Goal: Use online tool/utility: Utilize a website feature to perform a specific function

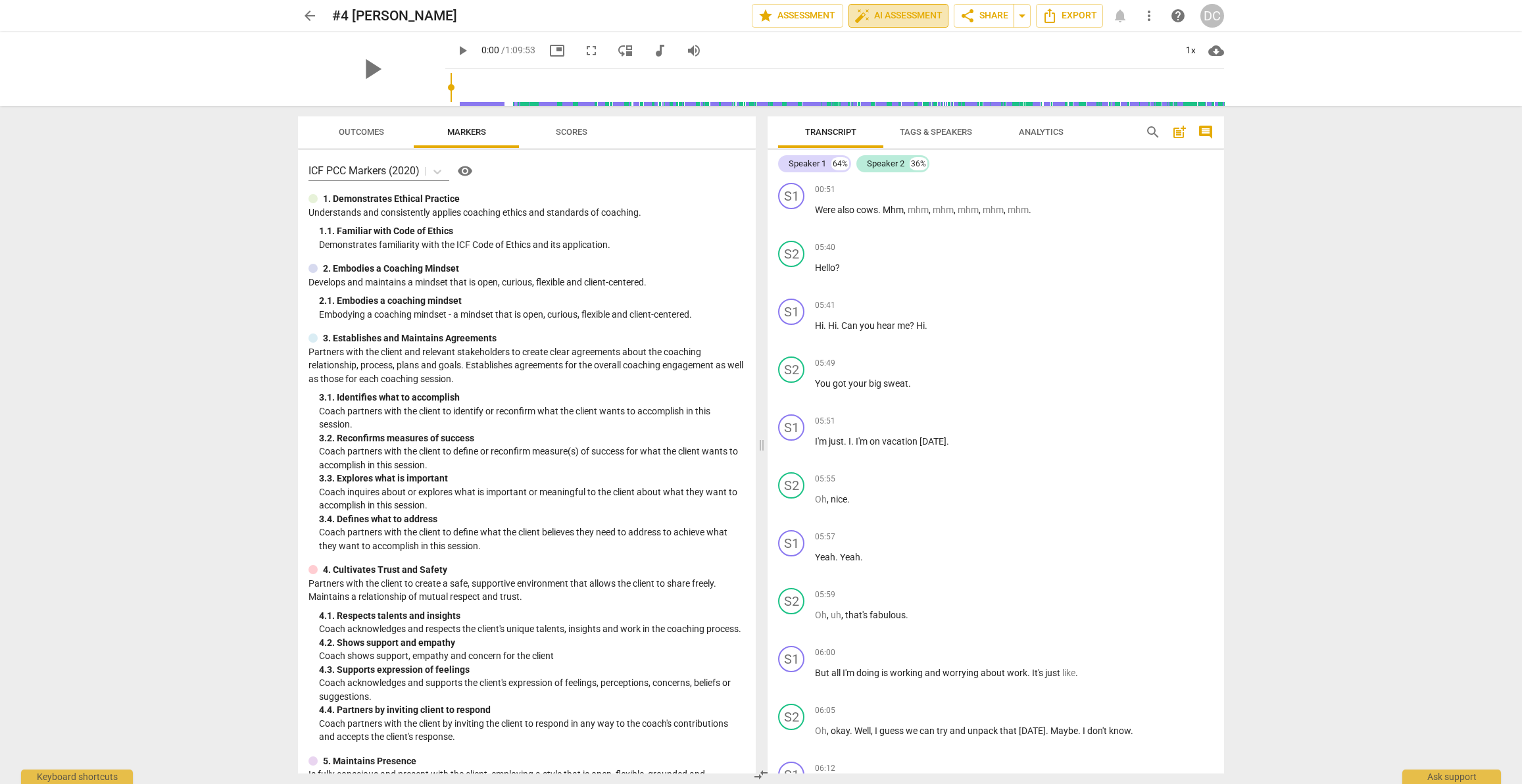
click at [883, 12] on span "auto_fix_high AI Assessment" at bounding box center [899, 16] width 88 height 16
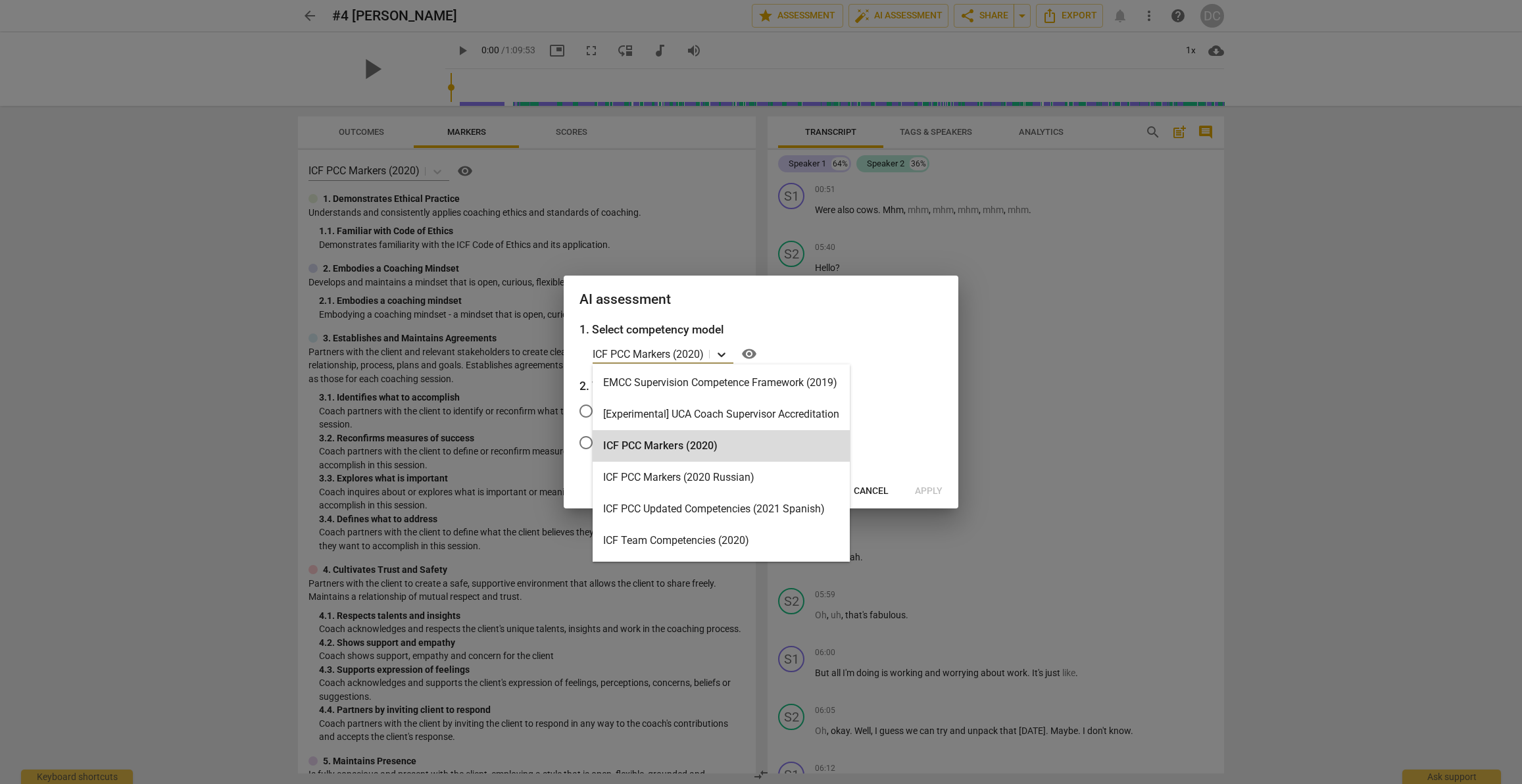
click at [726, 355] on icon at bounding box center [721, 354] width 13 height 13
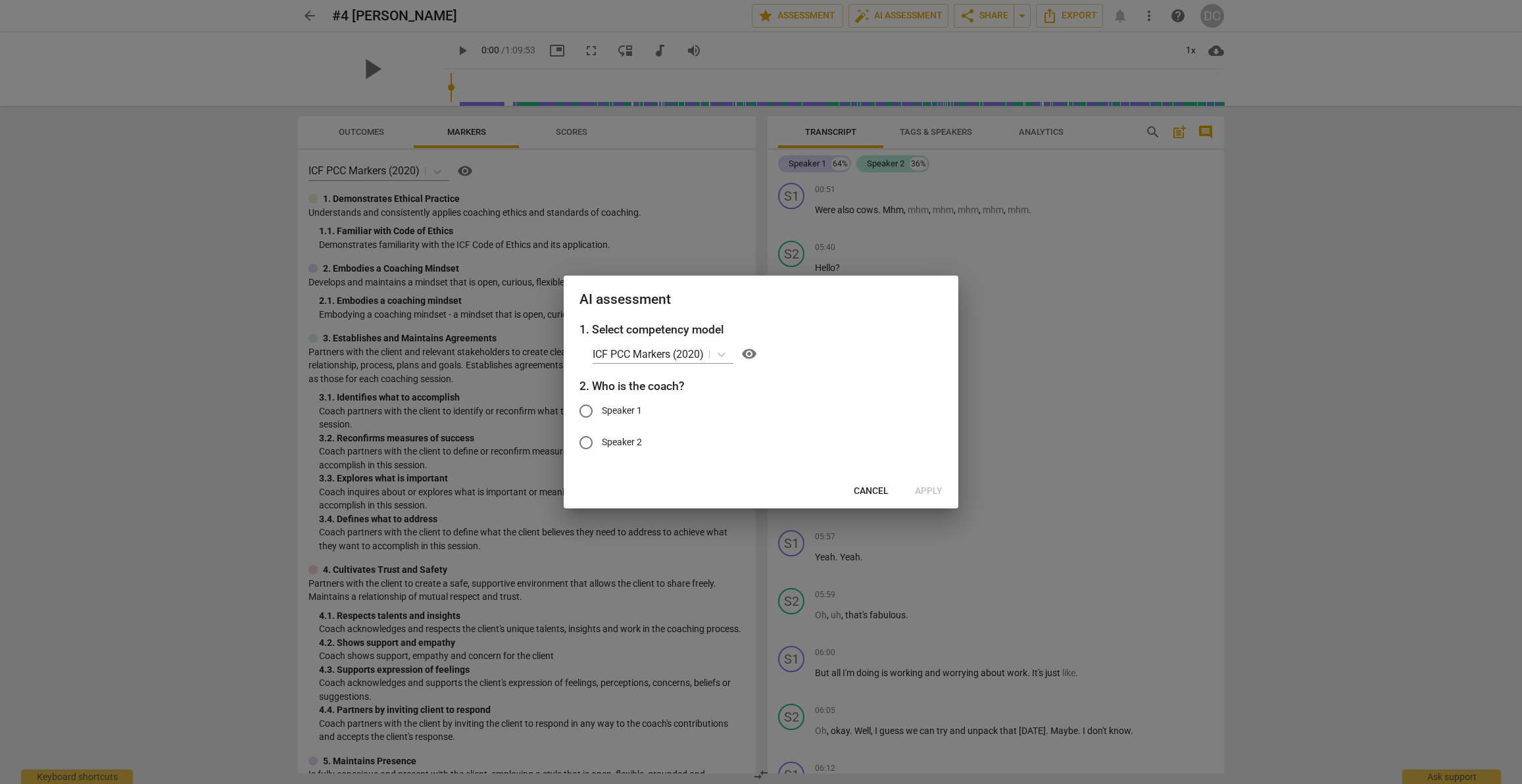
click at [886, 342] on div "1. Select competency model ICF PCC Markers (2020) visibility 2. Who is the coac…" at bounding box center [761, 398] width 394 height 153
click at [749, 352] on span "visibility" at bounding box center [749, 354] width 16 height 16
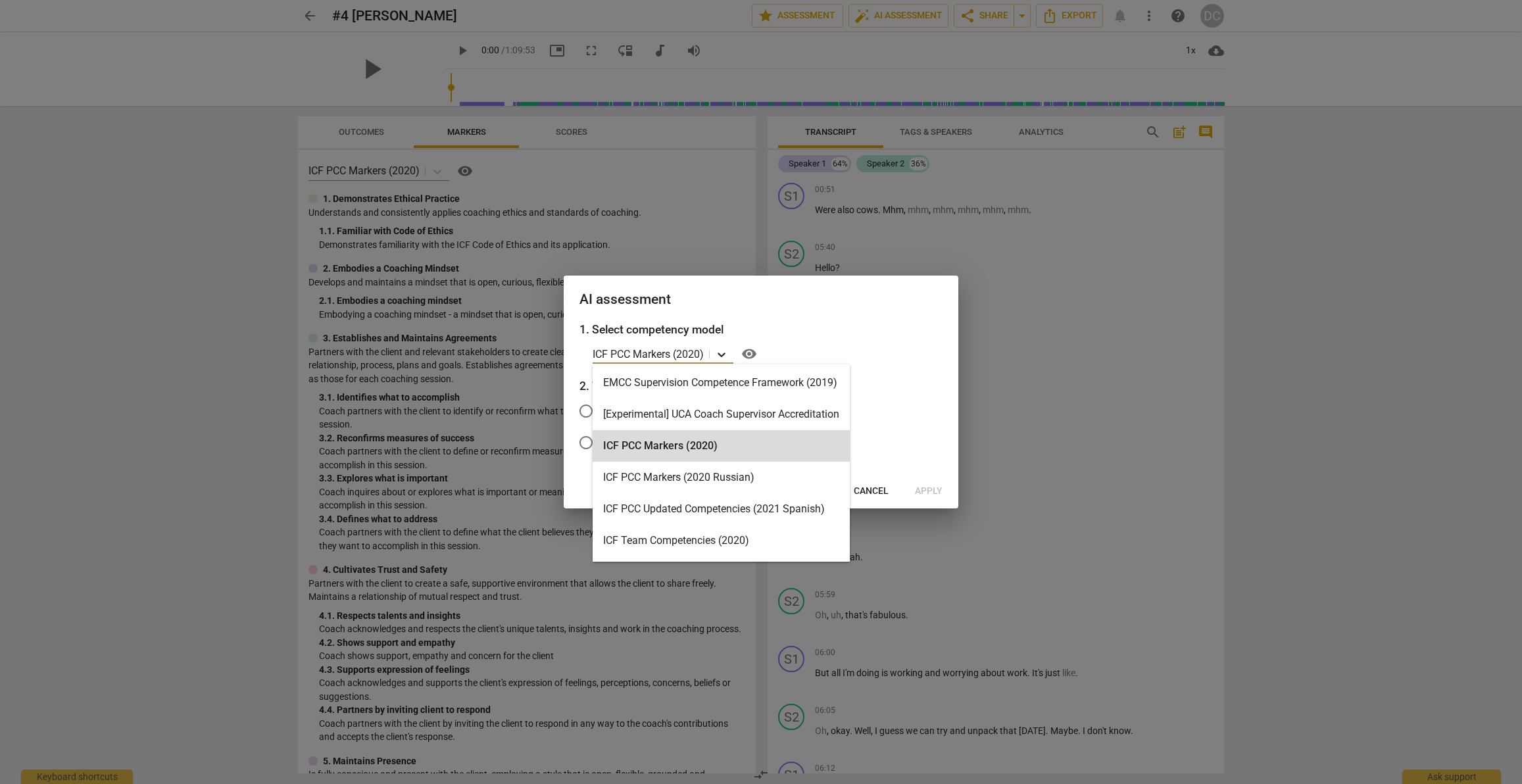
click at [723, 355] on icon at bounding box center [721, 355] width 8 height 4
click at [722, 388] on div "EMCC Supervision Competence Framework (2019)" at bounding box center [721, 383] width 257 height 32
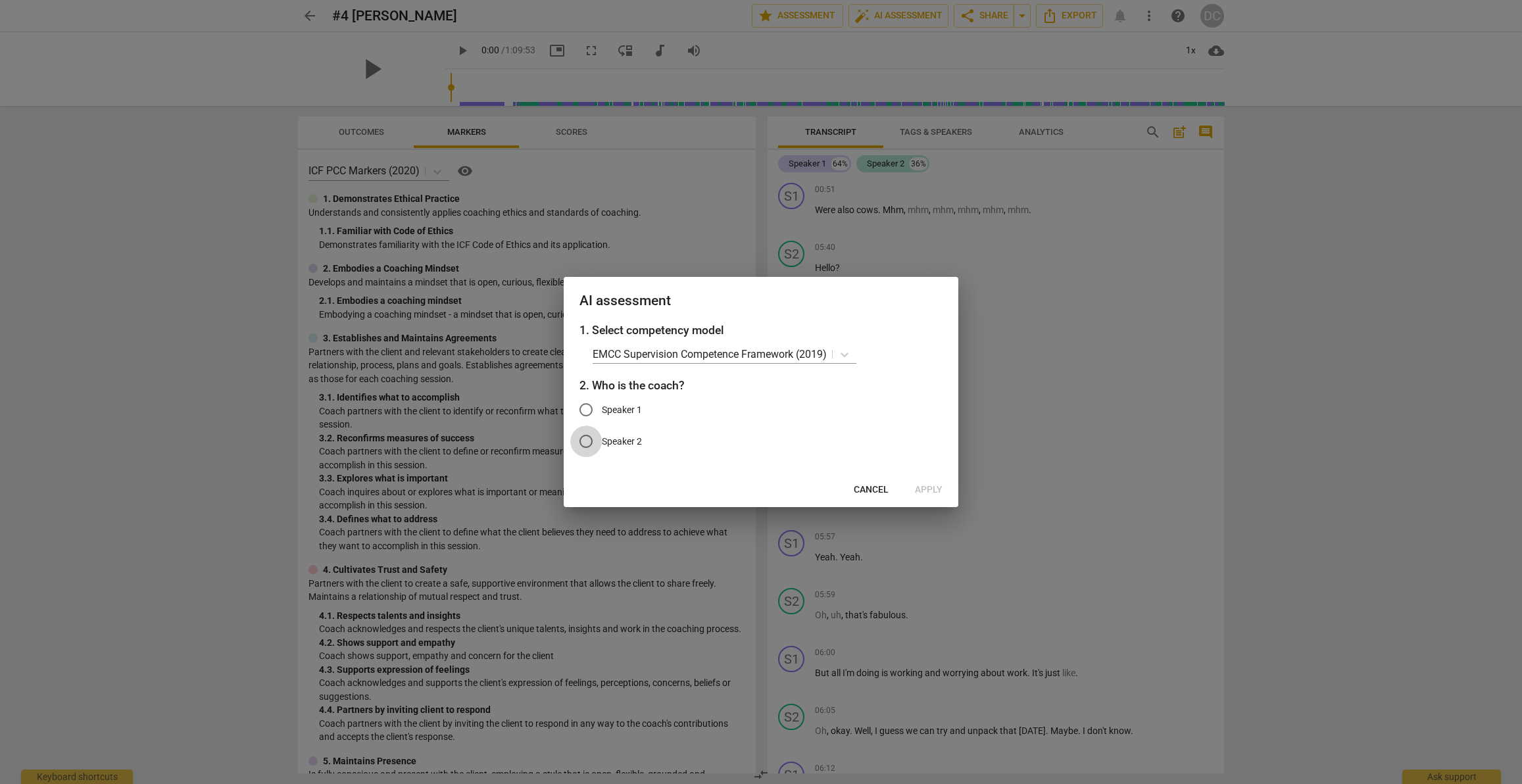
click at [585, 441] on input "Speaker 2" at bounding box center [586, 441] width 32 height 32
radio input "true"
click at [918, 484] on button "Apply" at bounding box center [928, 489] width 48 height 24
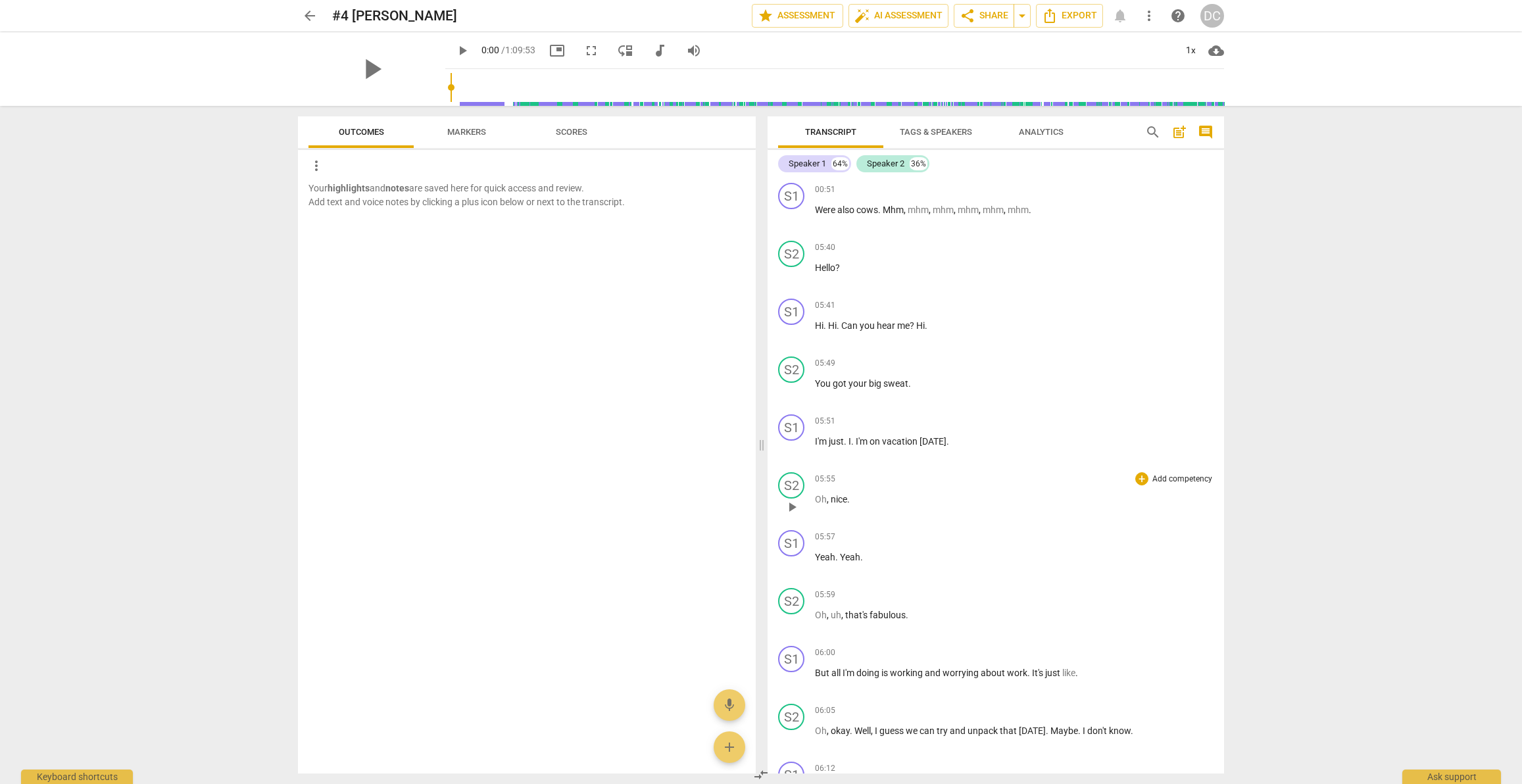
scroll to position [258, 0]
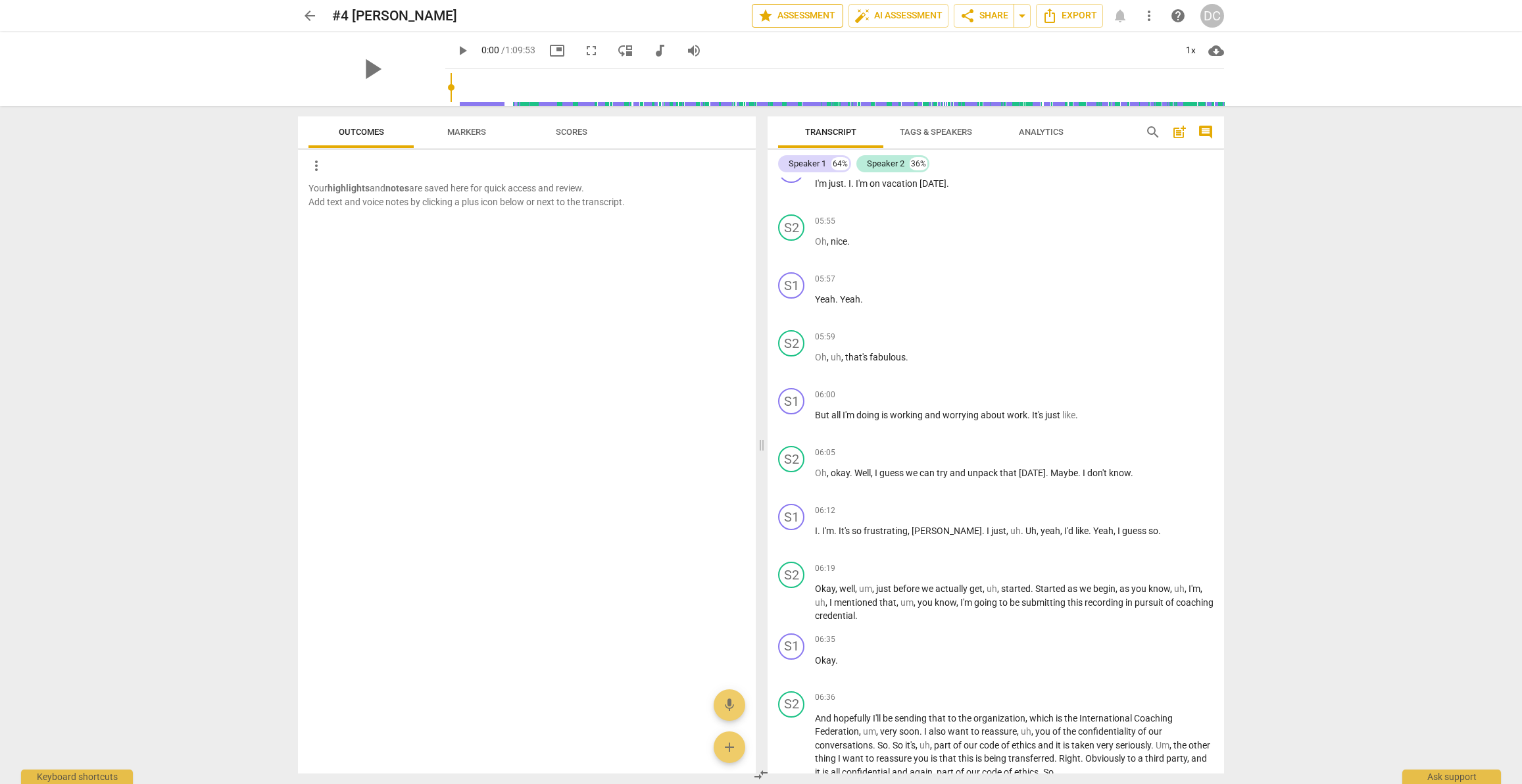
click at [798, 18] on span "star Assessment" at bounding box center [798, 16] width 79 height 16
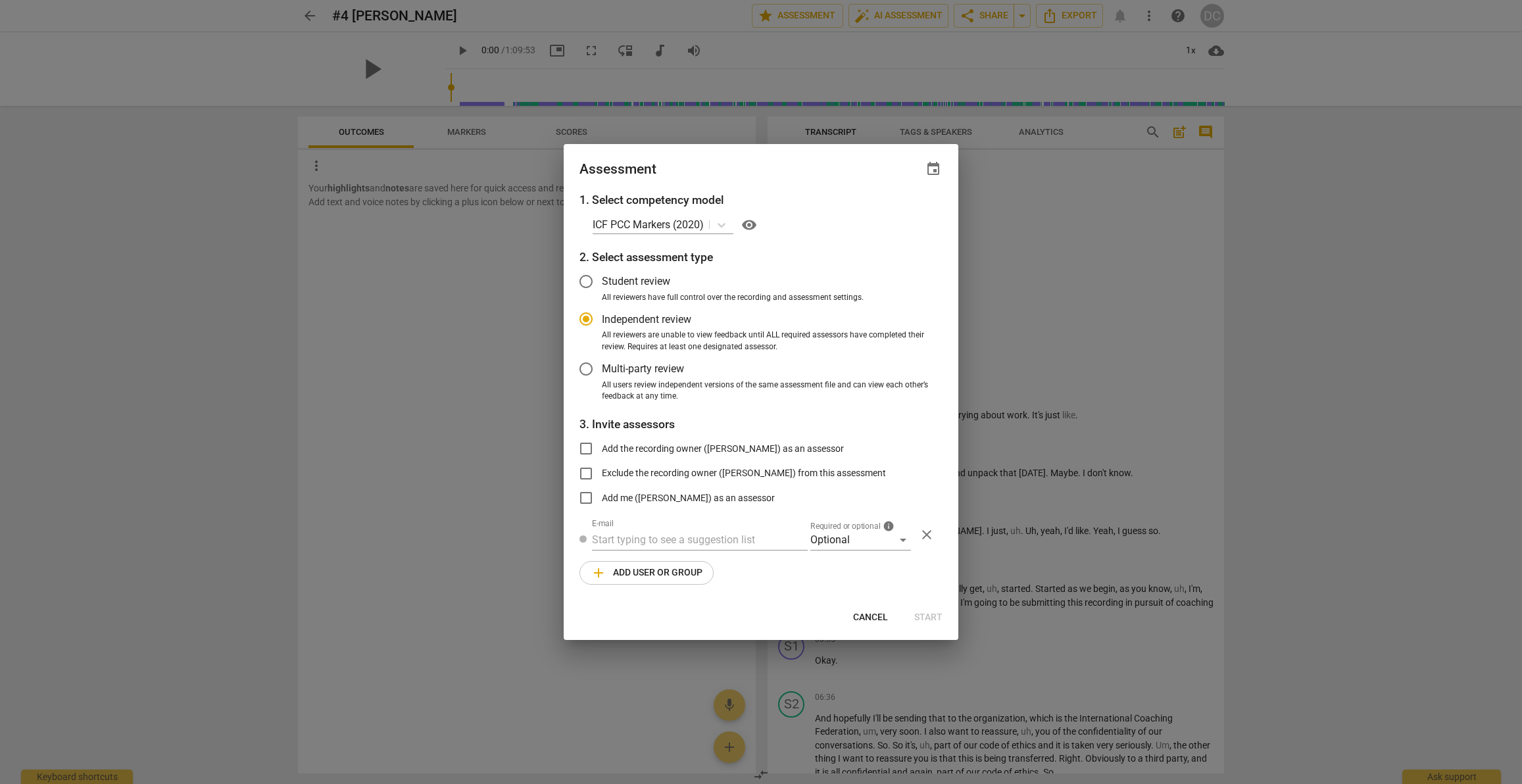
click at [748, 223] on span "visibility" at bounding box center [749, 225] width 16 height 16
click at [873, 614] on span "Cancel" at bounding box center [871, 617] width 35 height 13
radio input "false"
